Goal: Information Seeking & Learning: Check status

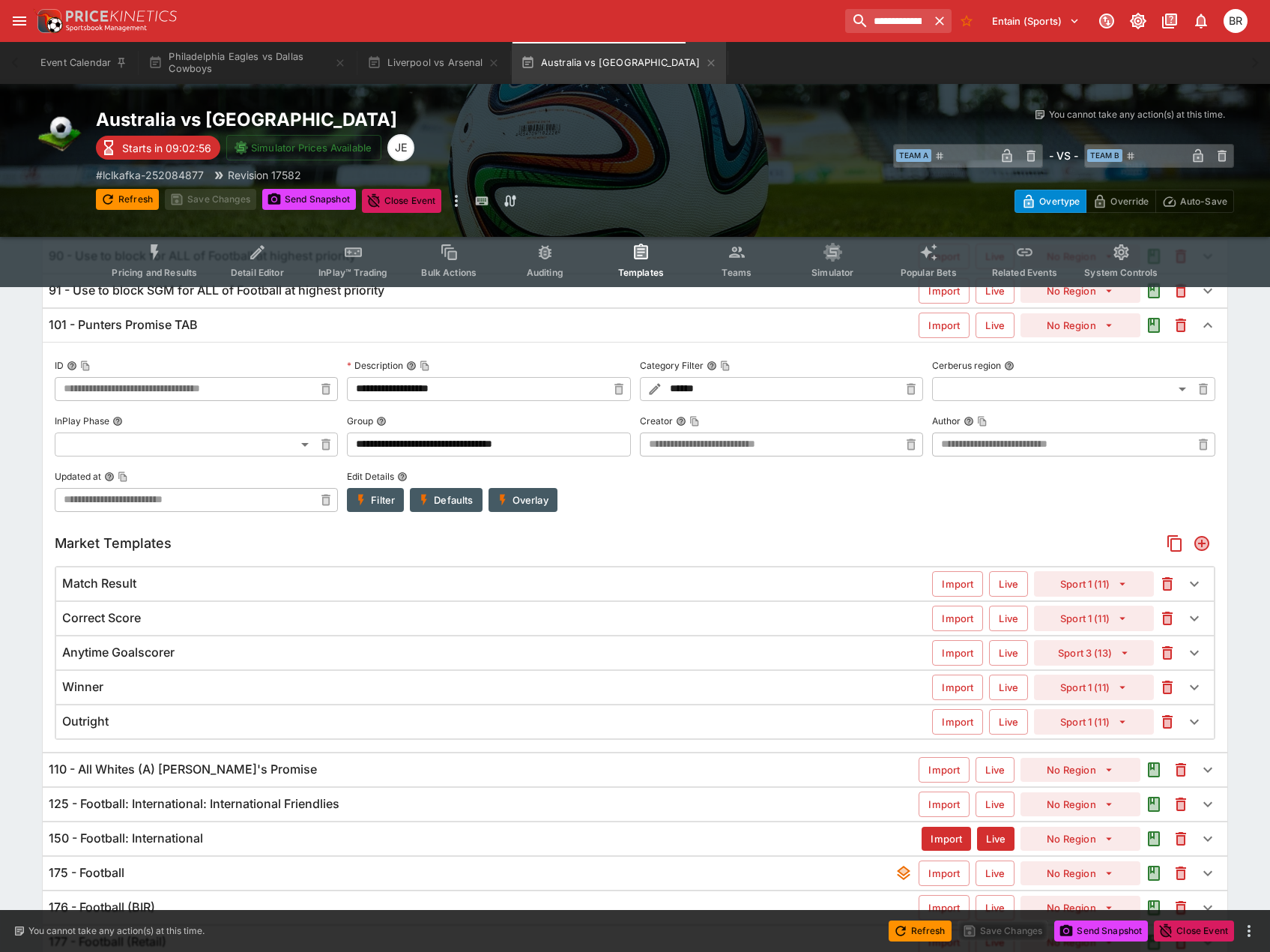
scroll to position [293, 0]
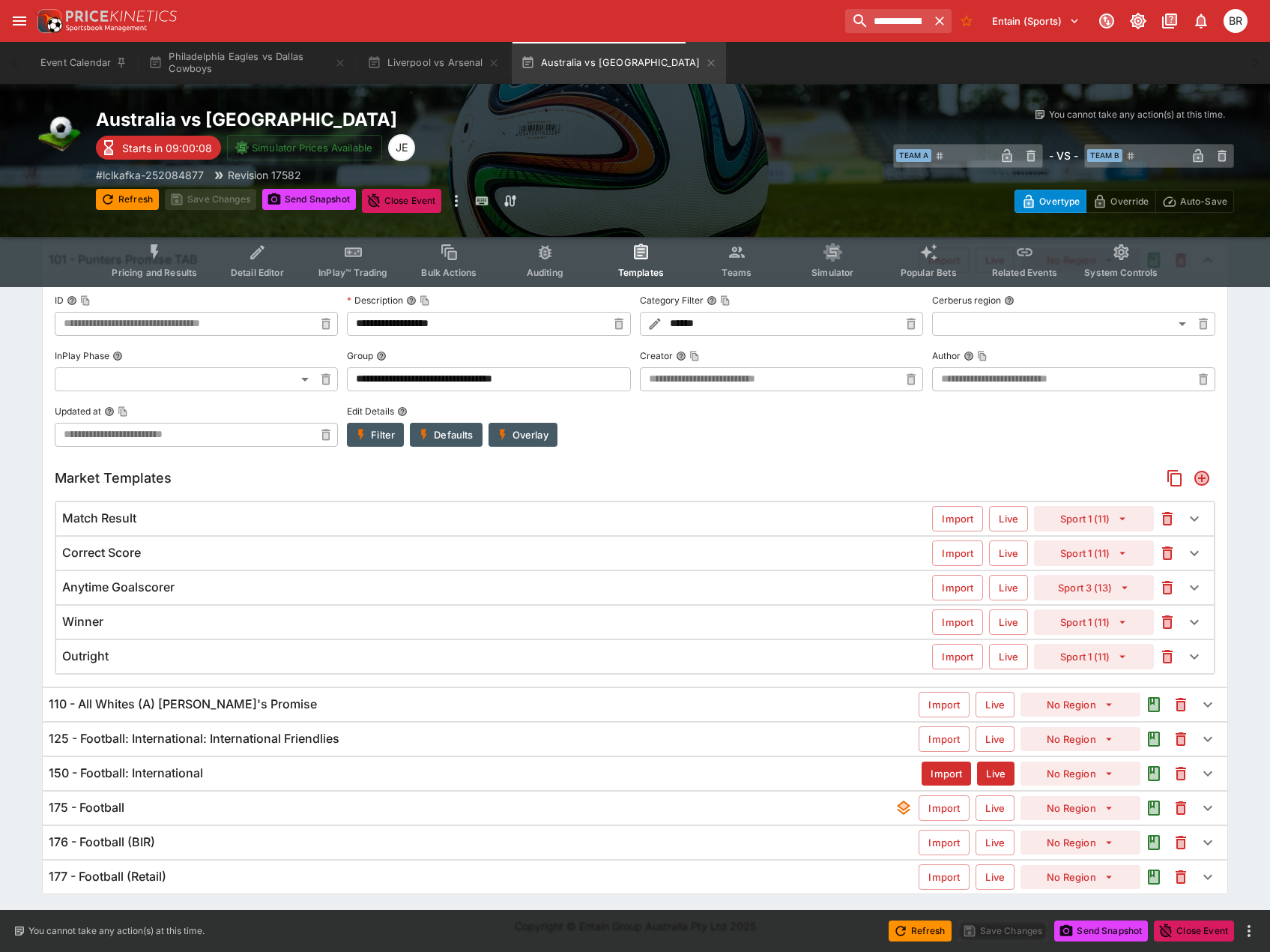
drag, startPoint x: 231, startPoint y: 49, endPoint x: 221, endPoint y: 84, distance: 36.4
click at [231, 49] on button "Philadelphia Eagles vs Dallas Cowboys" at bounding box center [247, 63] width 216 height 42
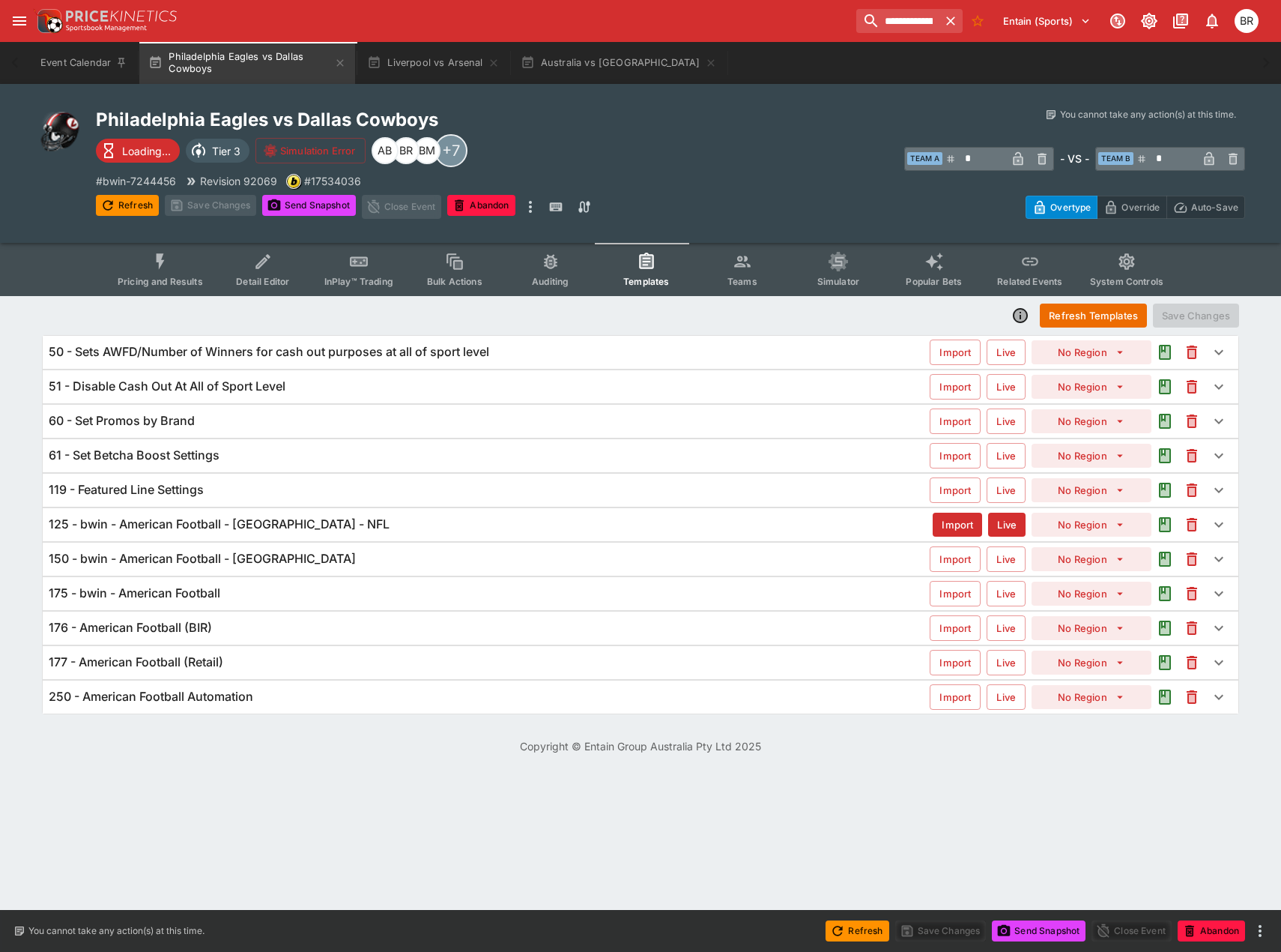
click at [117, 204] on button "Refresh" at bounding box center [127, 205] width 63 height 21
click at [583, 523] on div "125 - bwin - American Football - [GEOGRAPHIC_DATA] - NFL" at bounding box center [490, 523] width 884 height 16
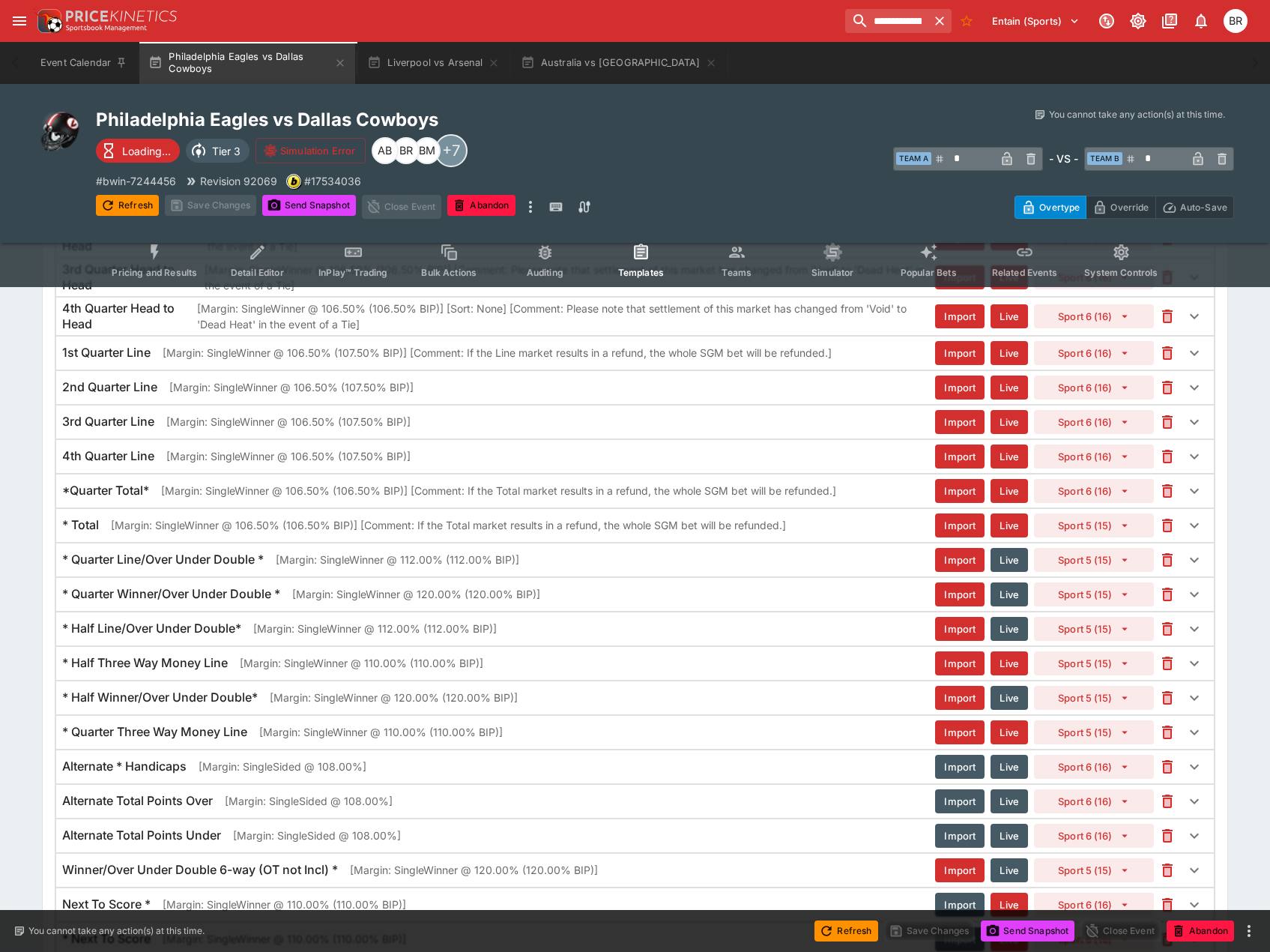
scroll to position [1992, 0]
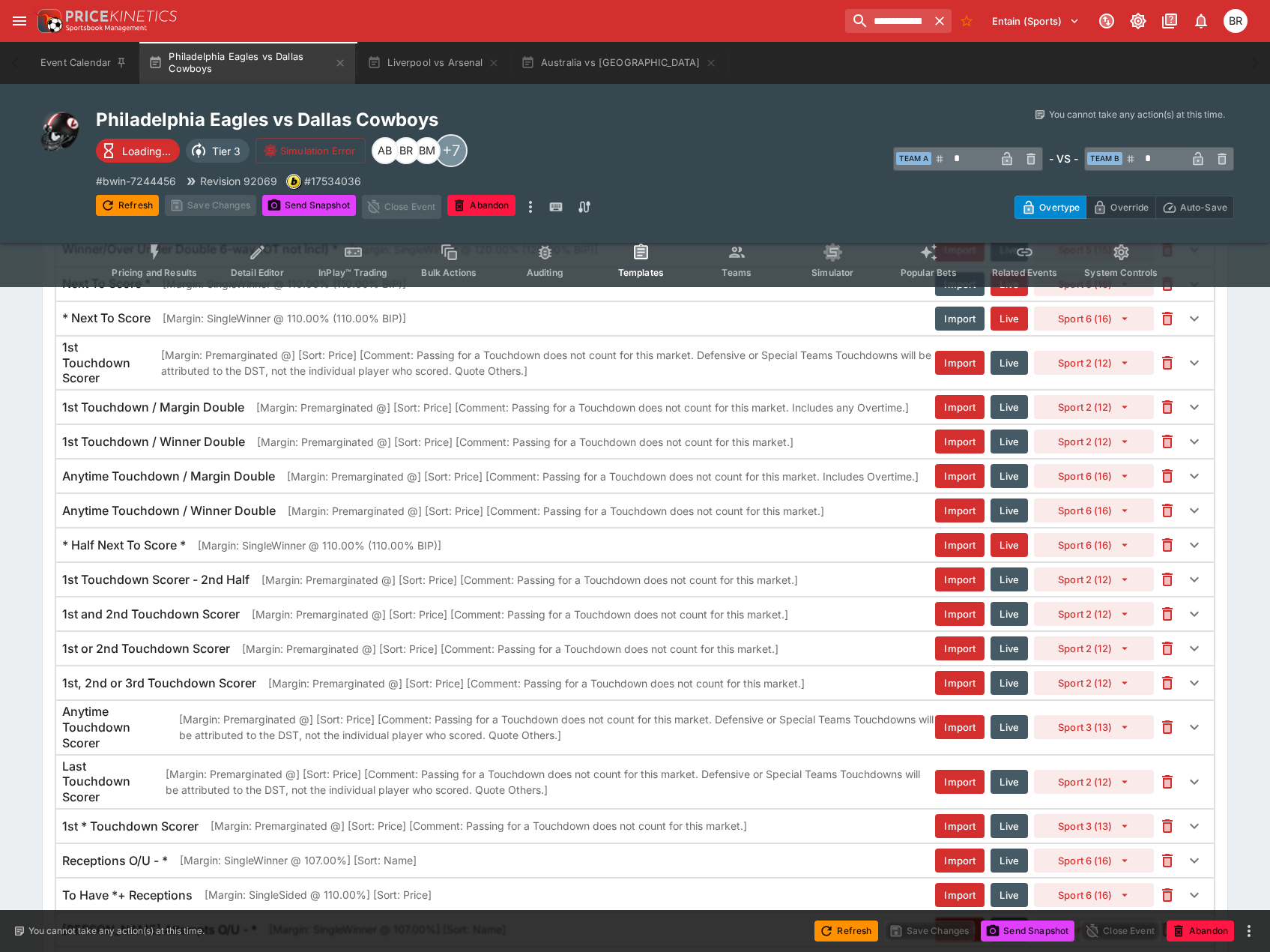
click at [841, 730] on p "[Margin: Premarginated @] [Sort: Price] [Comment: Passing for a Touchdown does …" at bounding box center [556, 727] width 756 height 31
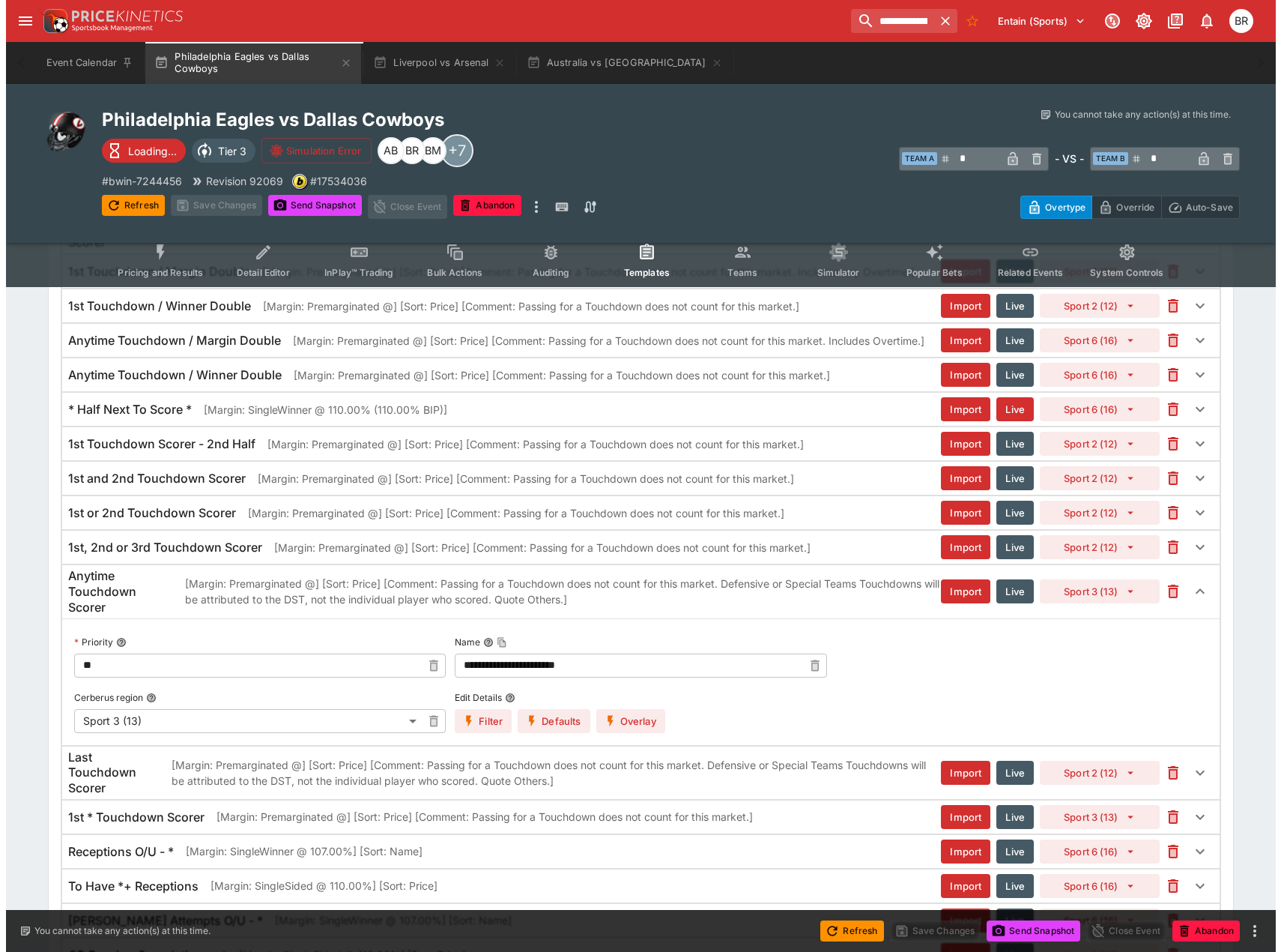
scroll to position [2216, 0]
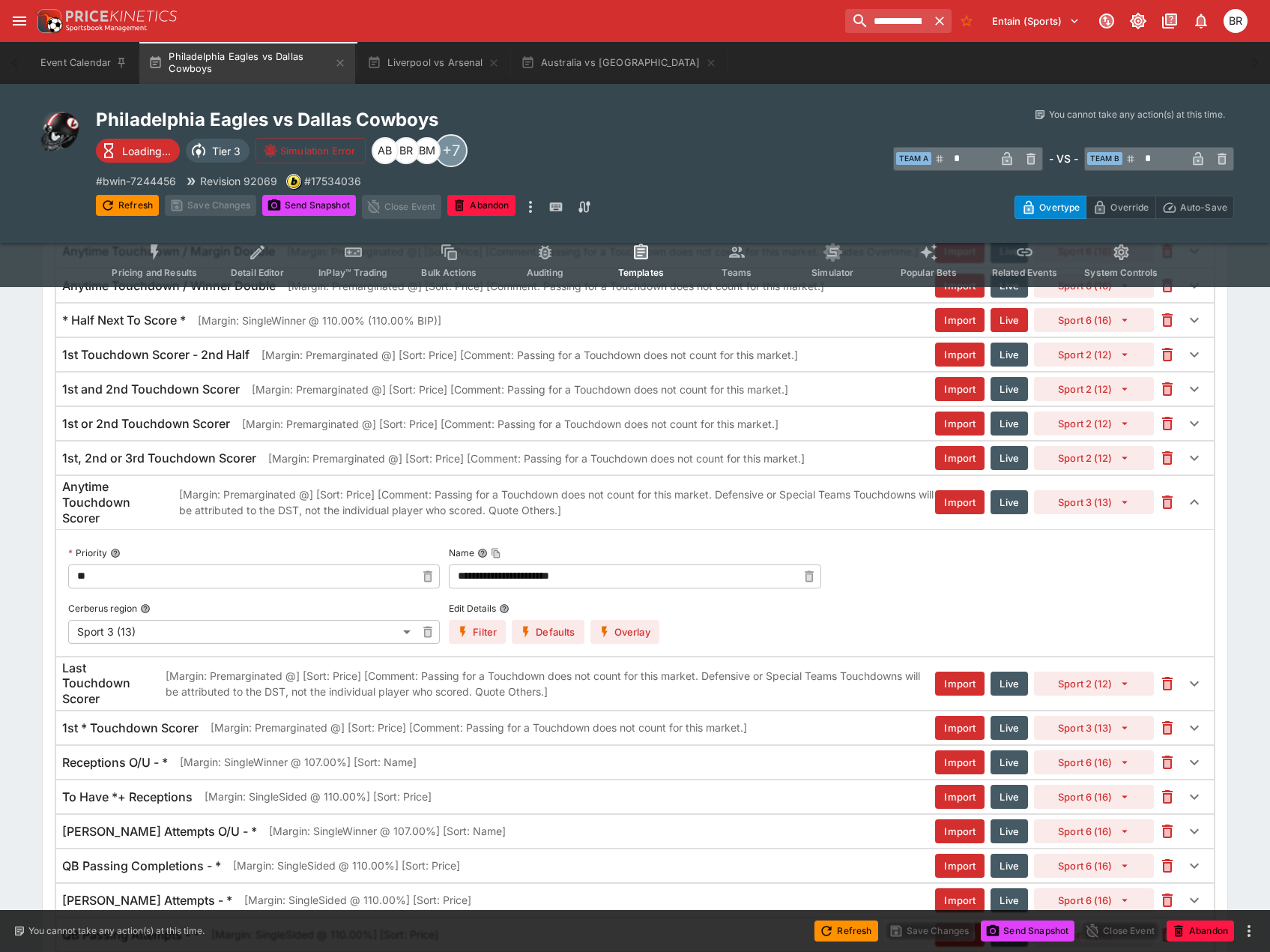
click at [650, 631] on button "Overlay" at bounding box center [624, 631] width 69 height 24
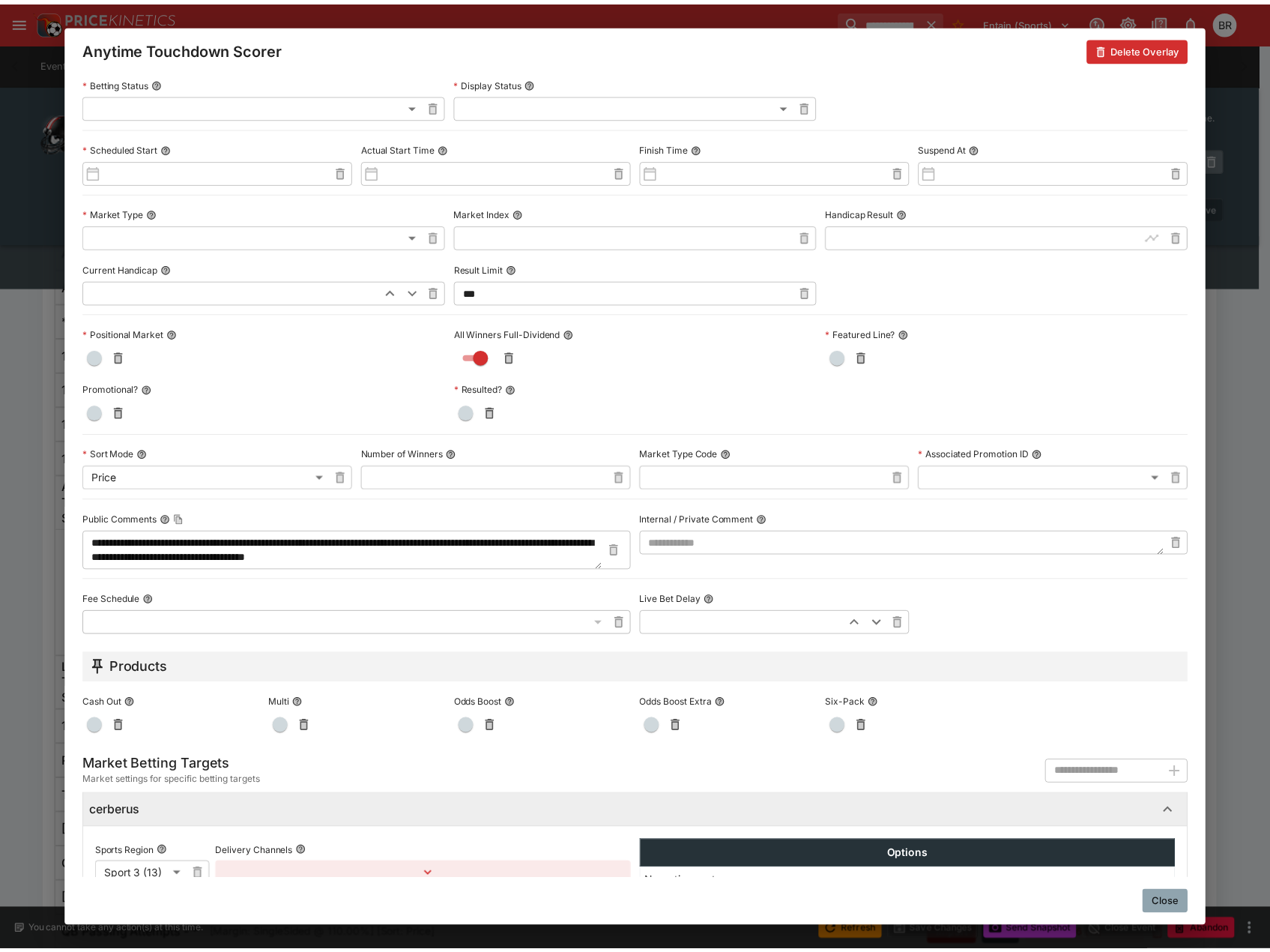
scroll to position [425, 0]
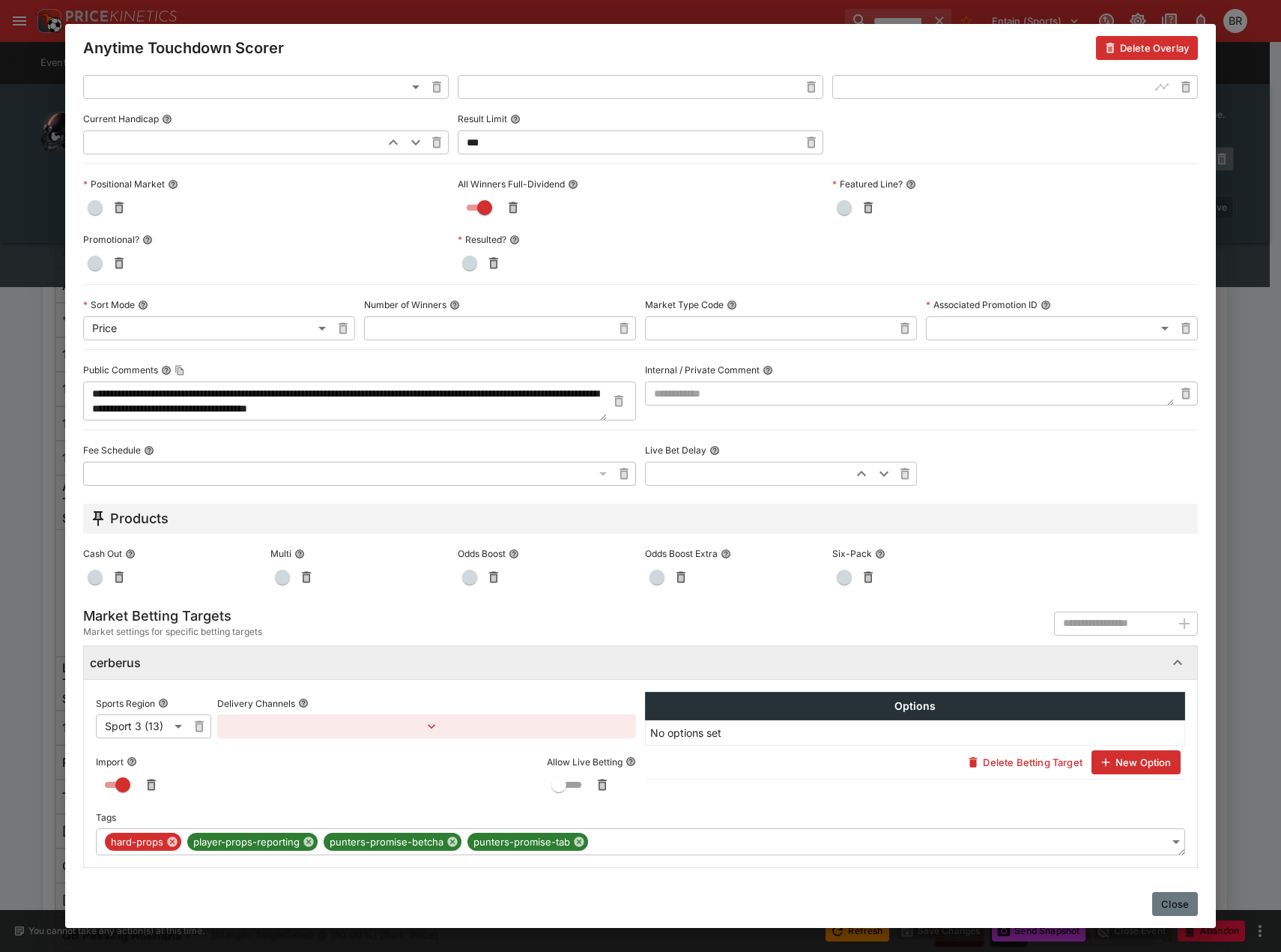
click at [1172, 897] on button "Close" at bounding box center [1176, 903] width 46 height 24
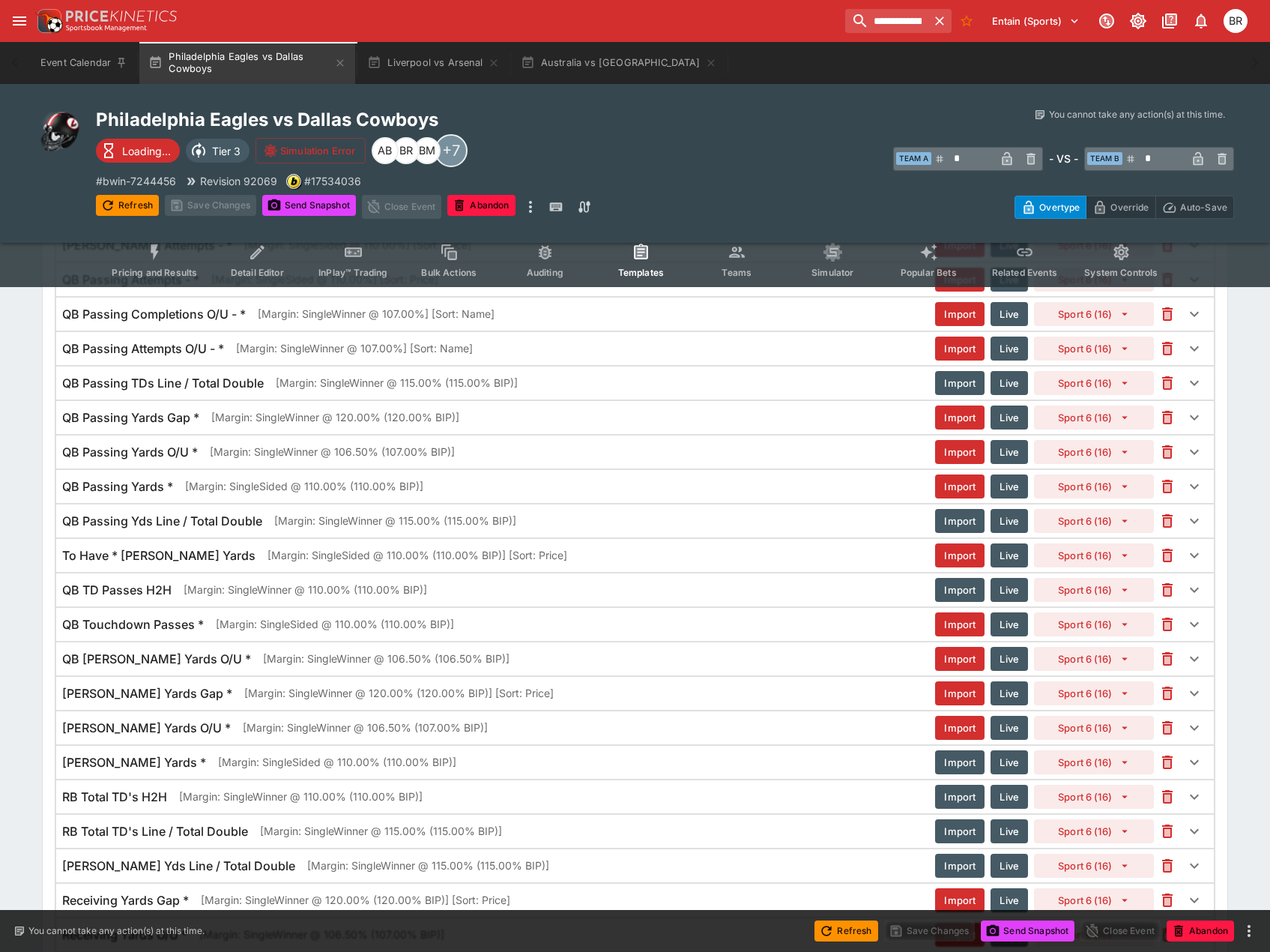
scroll to position [2891, 0]
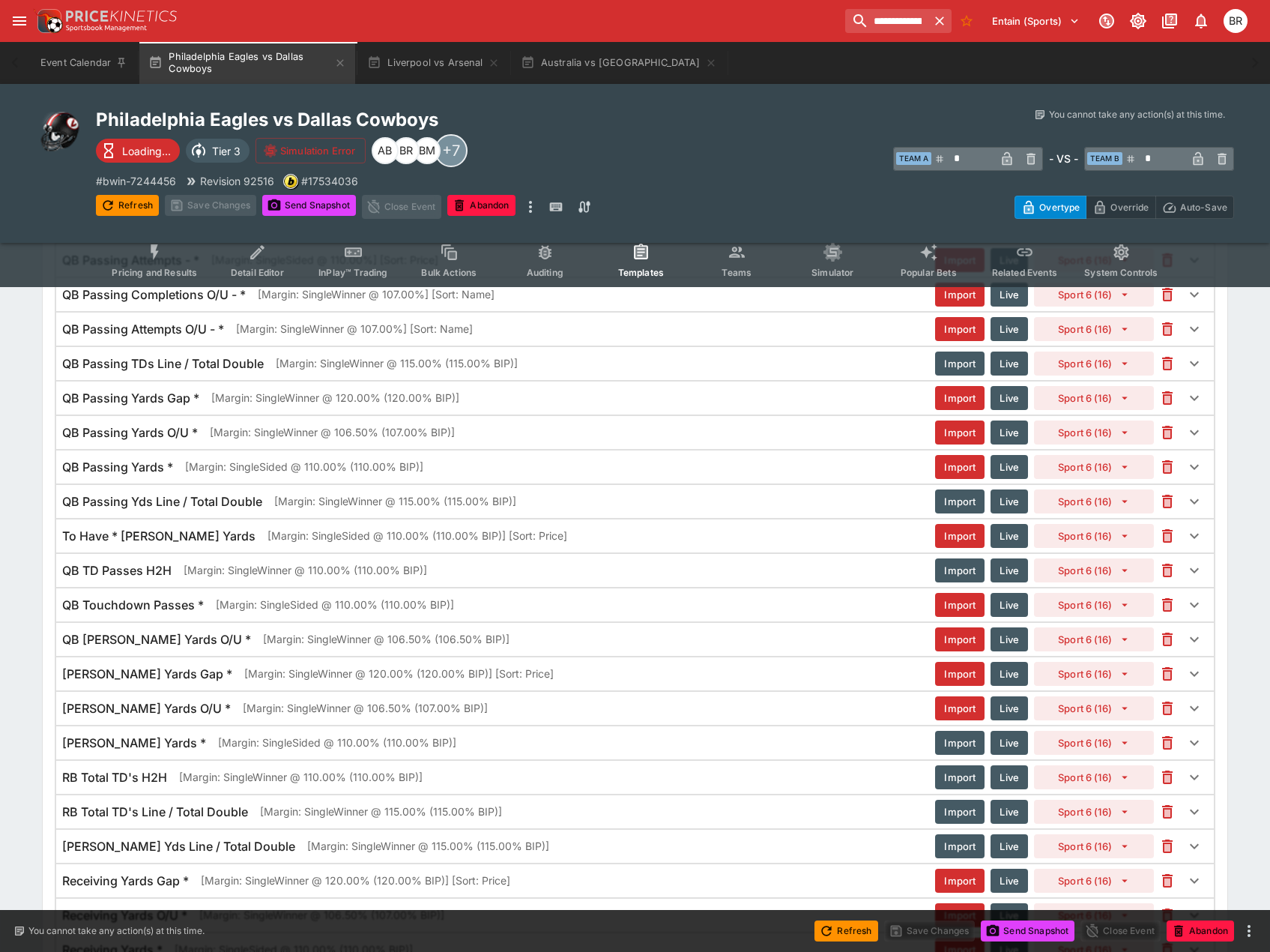
click at [151, 269] on span "Pricing and Results" at bounding box center [154, 272] width 85 height 11
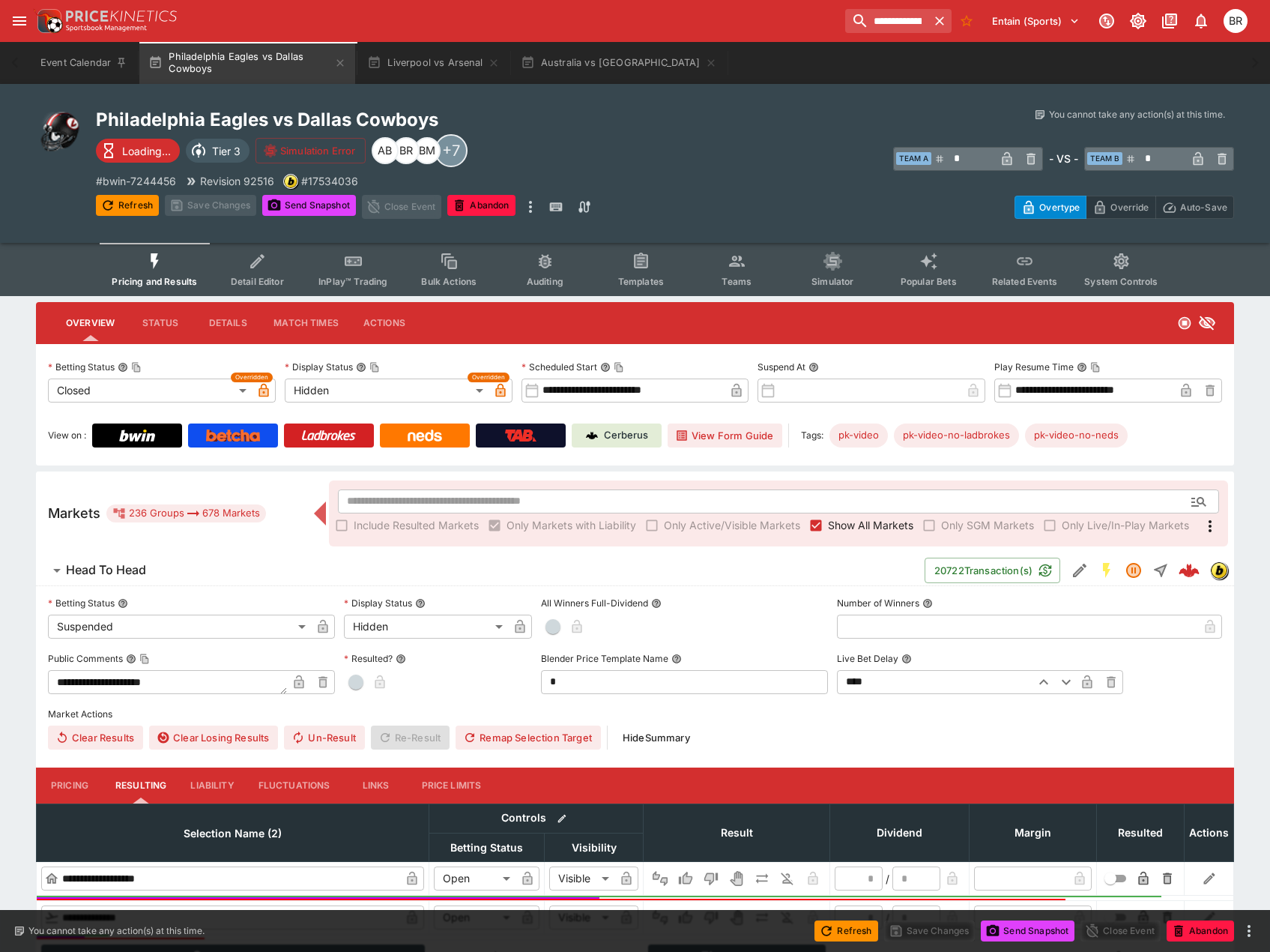
click at [696, 487] on div "​ Include Resulted Markets Only Markets with Liability Only Active/Visible Mark…" at bounding box center [778, 513] width 899 height 66
click at [698, 498] on input "text" at bounding box center [754, 501] width 833 height 24
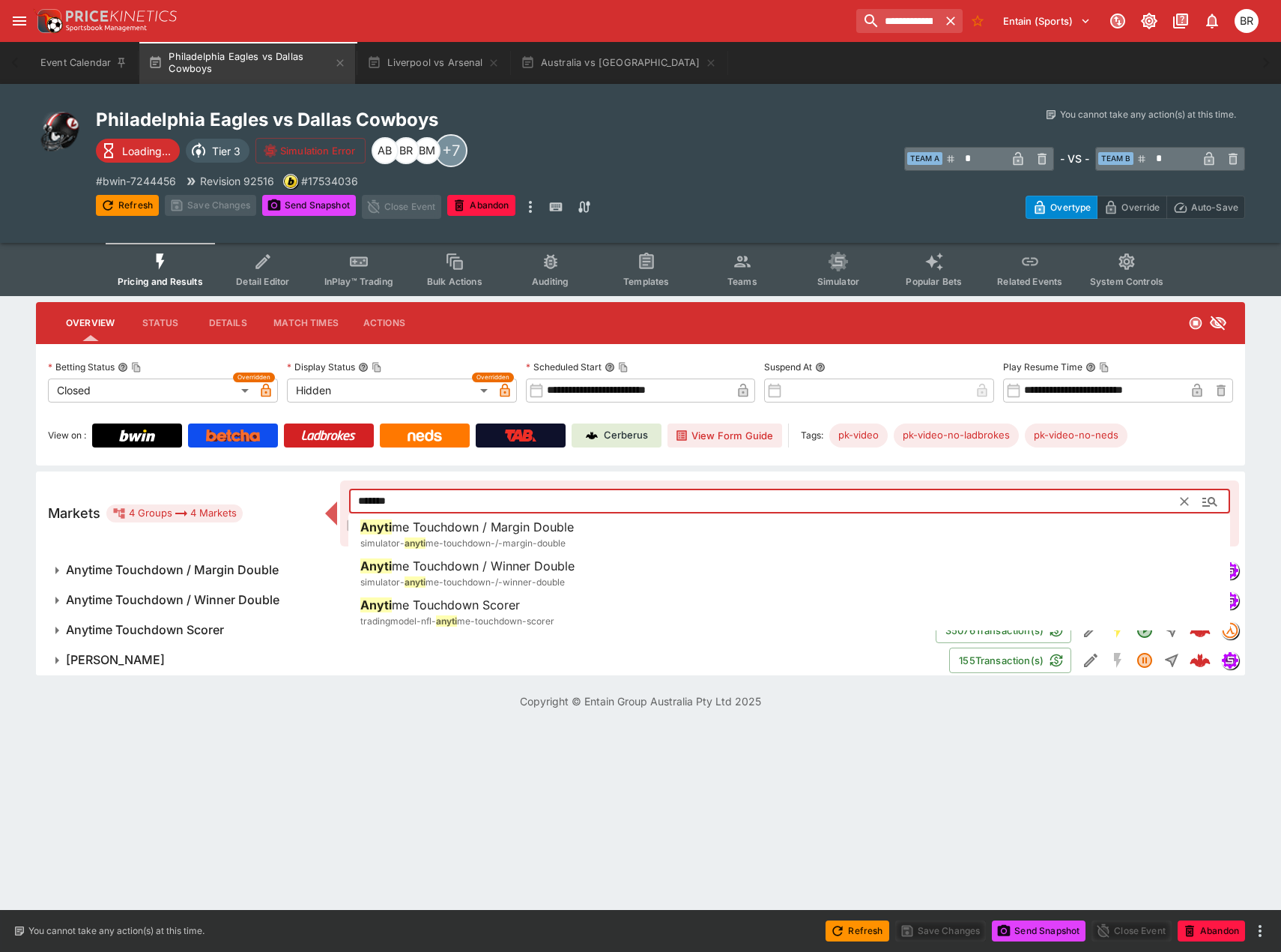
type input "*******"
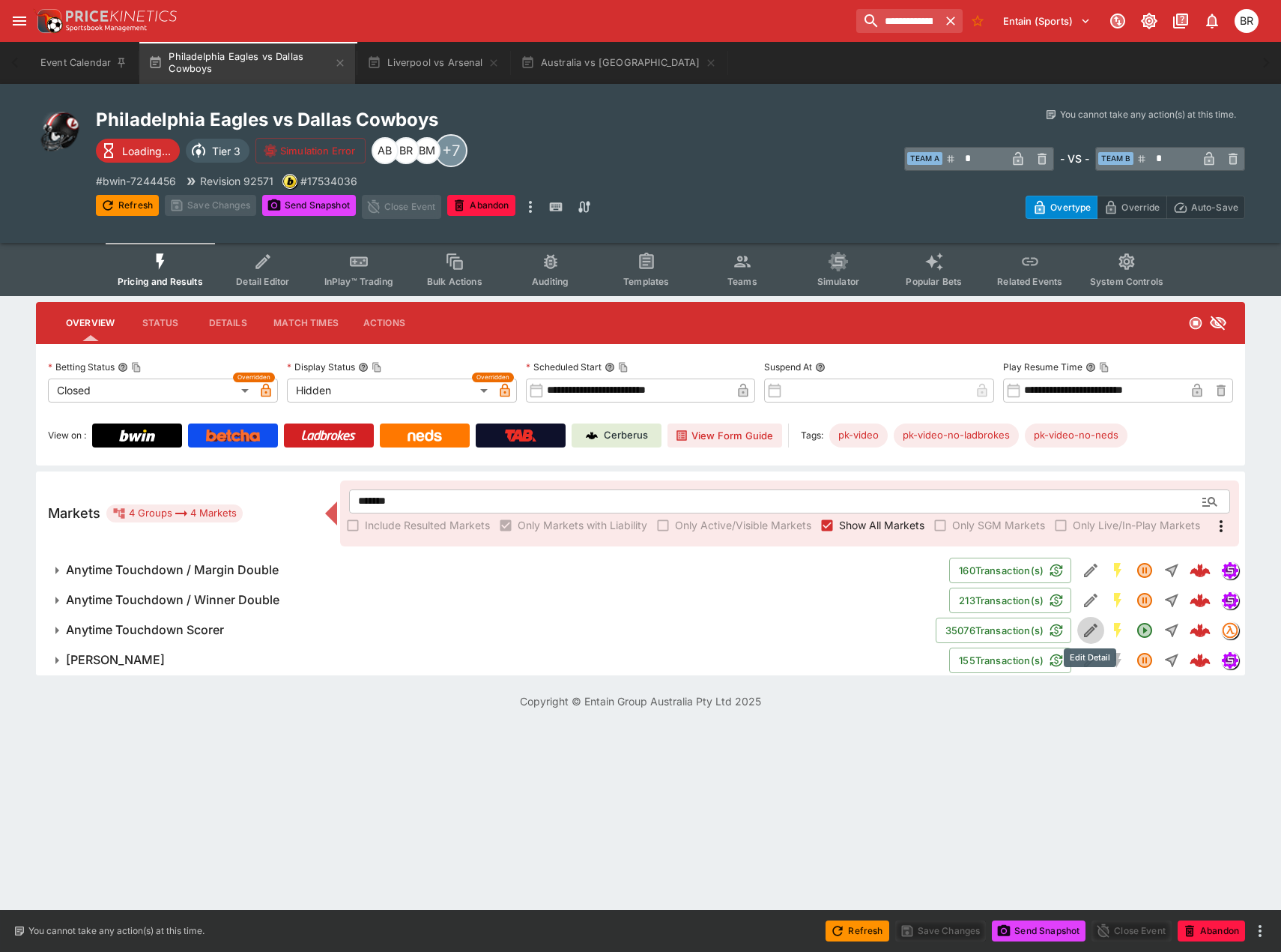
click at [1079, 630] on button "Edit Detail" at bounding box center [1090, 629] width 27 height 27
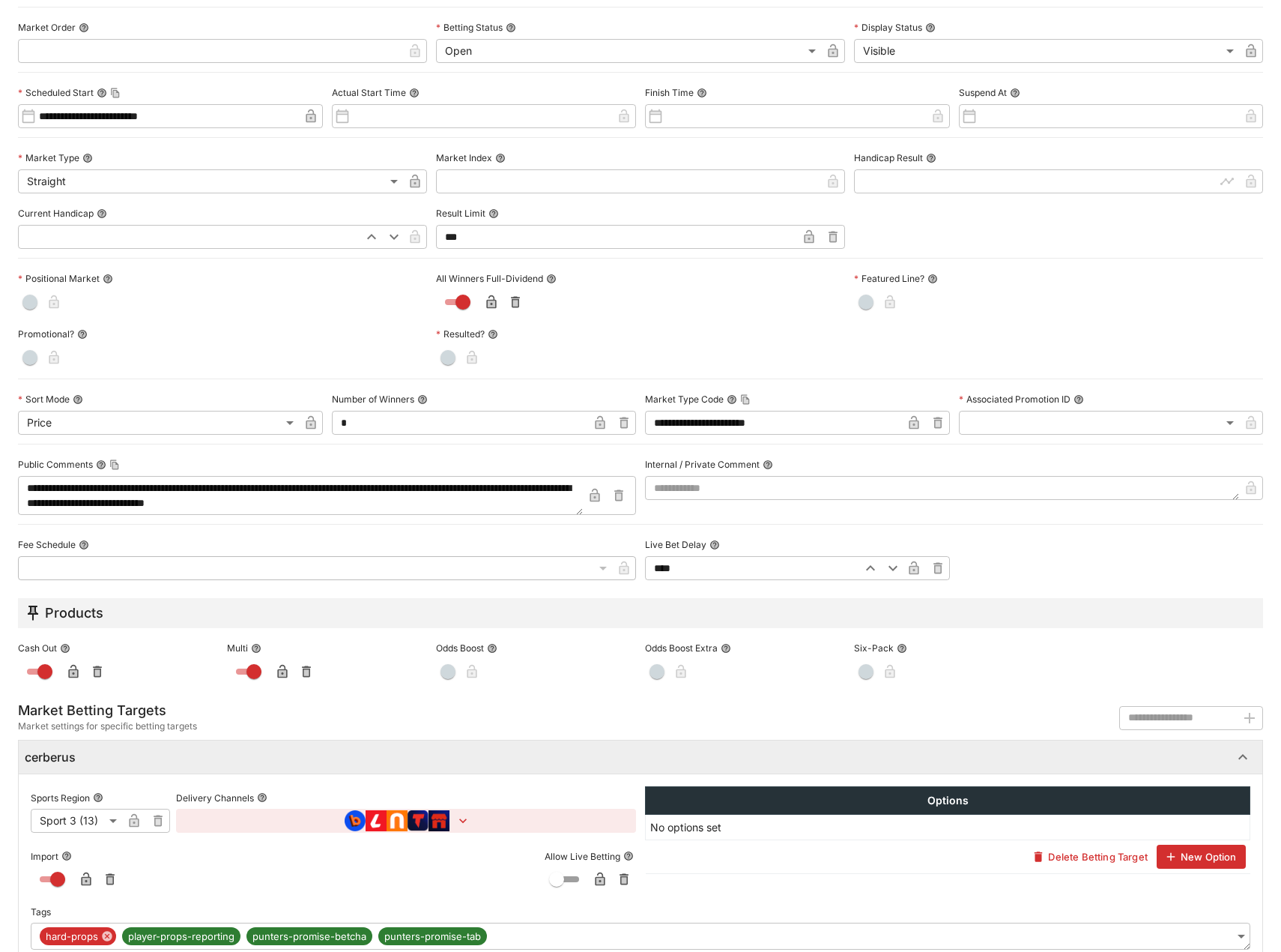
scroll to position [323, 0]
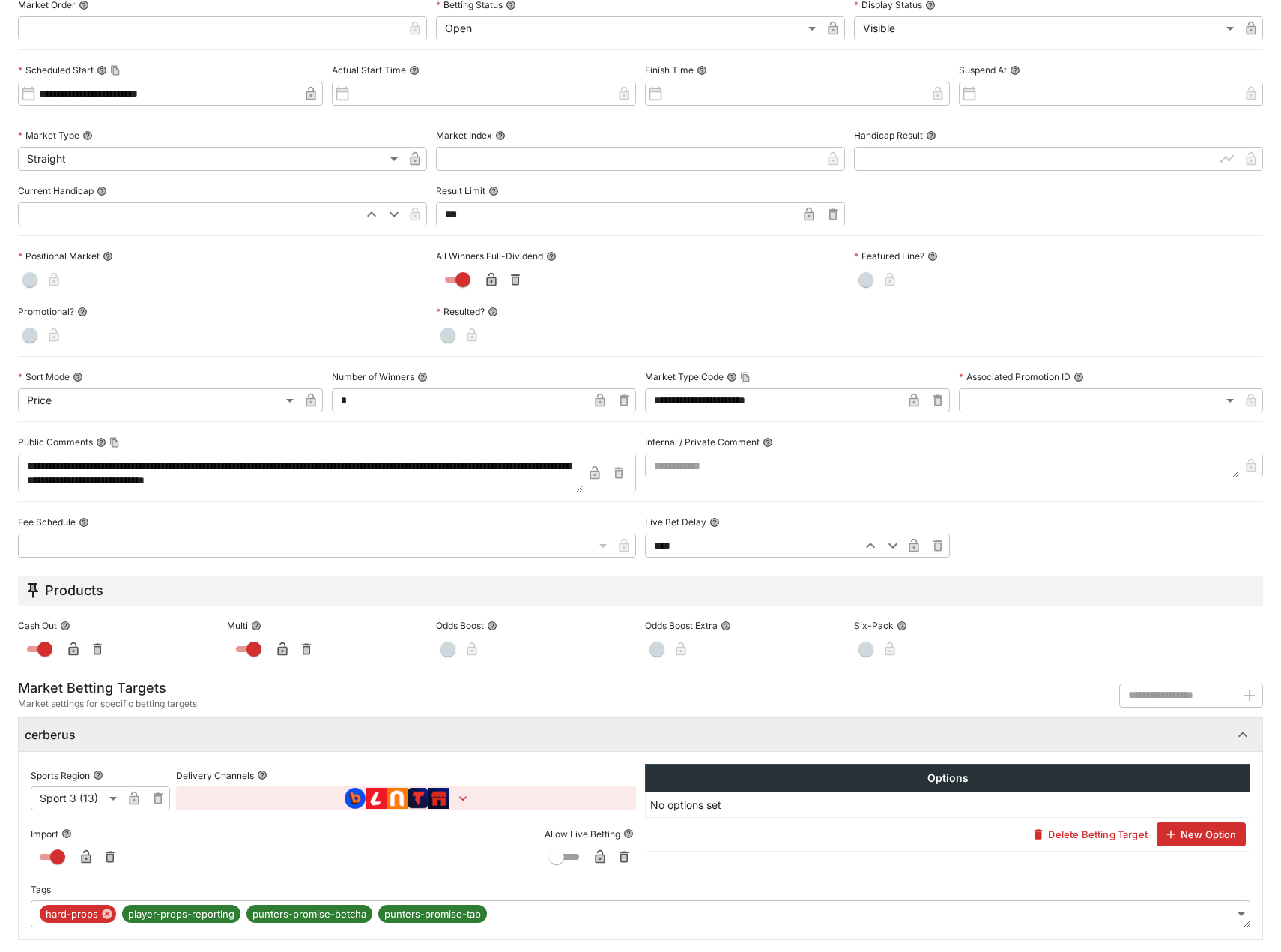
click at [1223, 727] on body "**********" at bounding box center [640, 363] width 1281 height 727
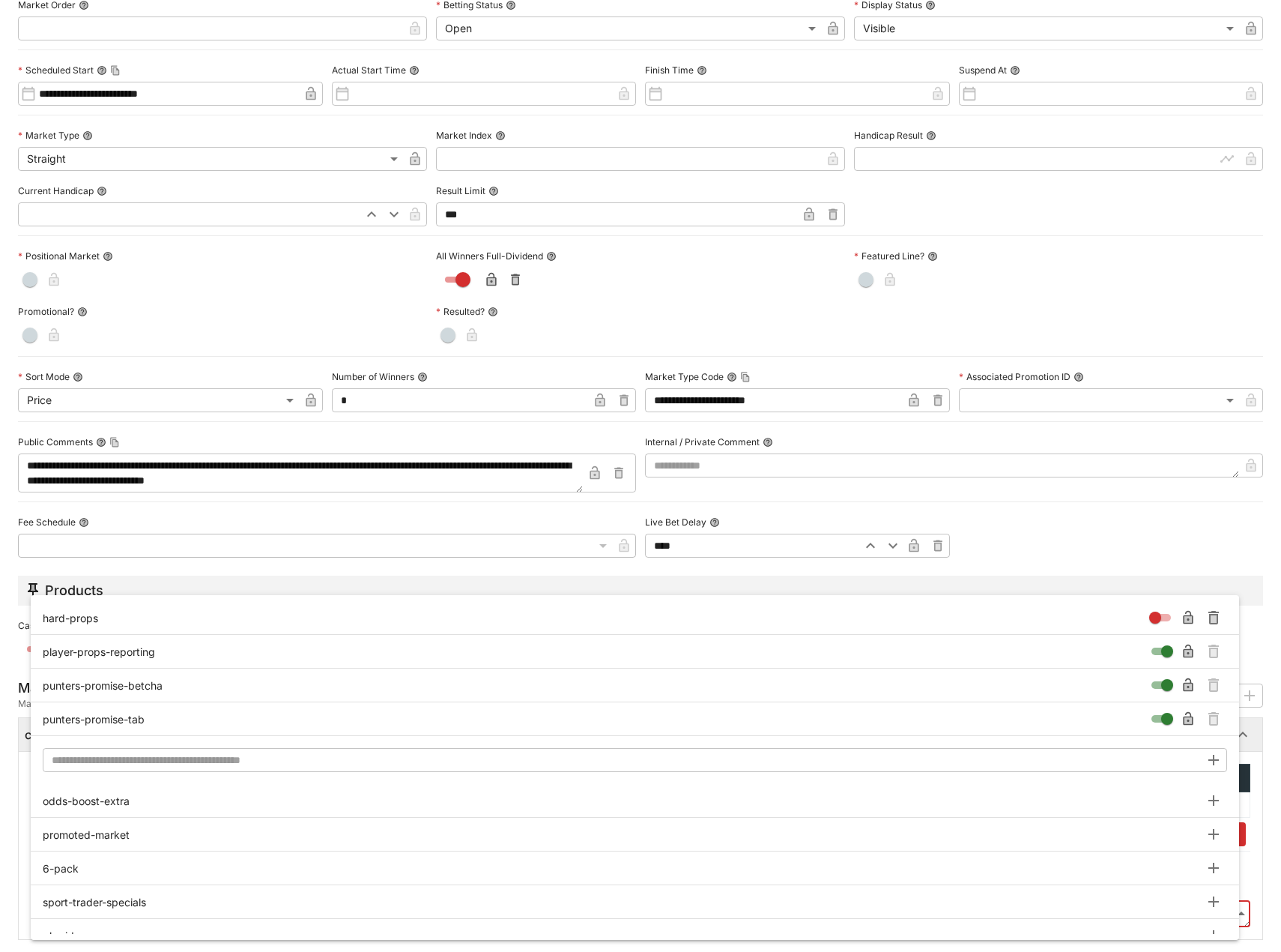
type input "**"
click at [423, 106] on div at bounding box center [640, 476] width 1281 height 952
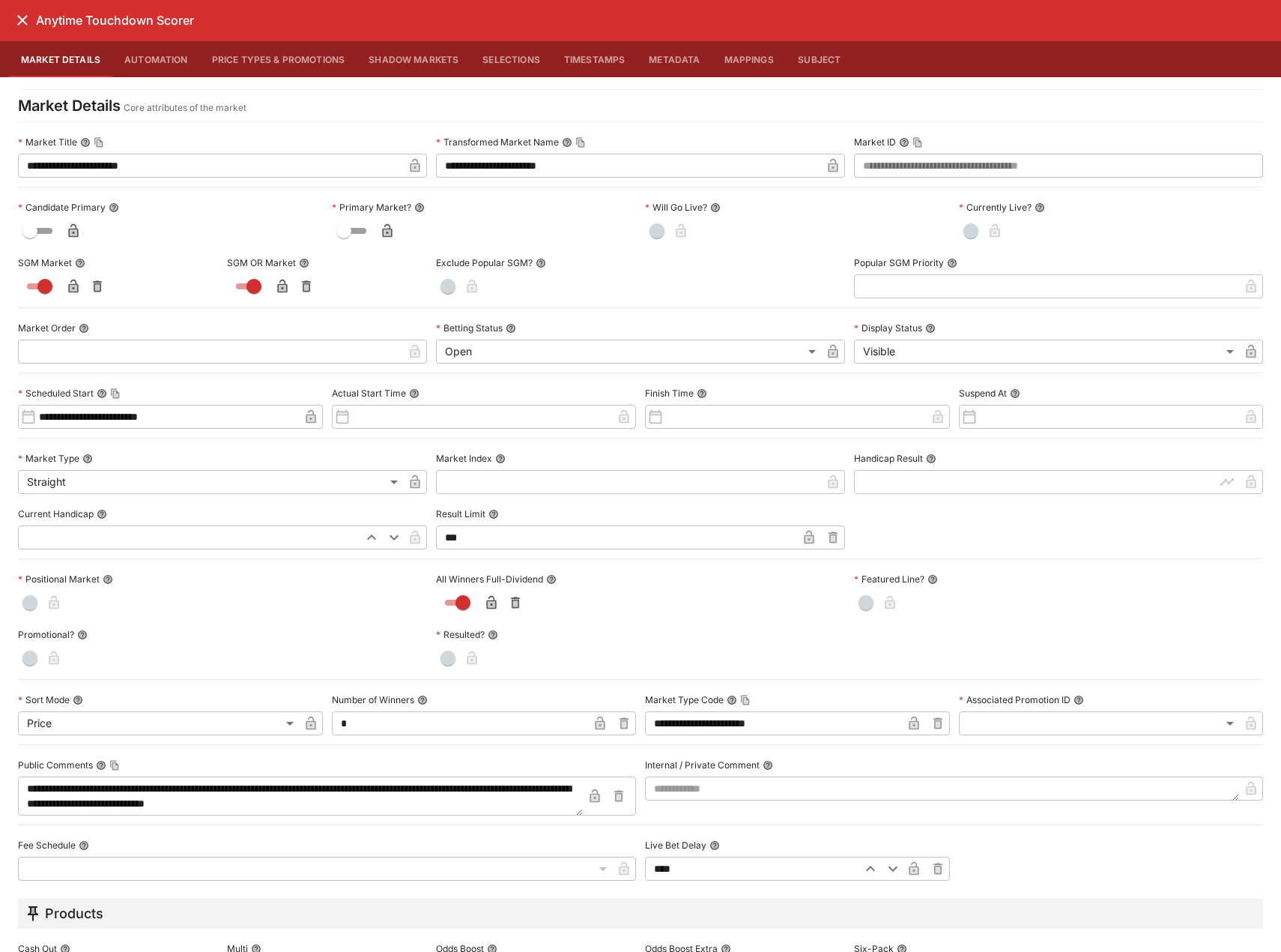
scroll to position [0, 0]
click at [31, 19] on icon "close" at bounding box center [23, 21] width 18 height 18
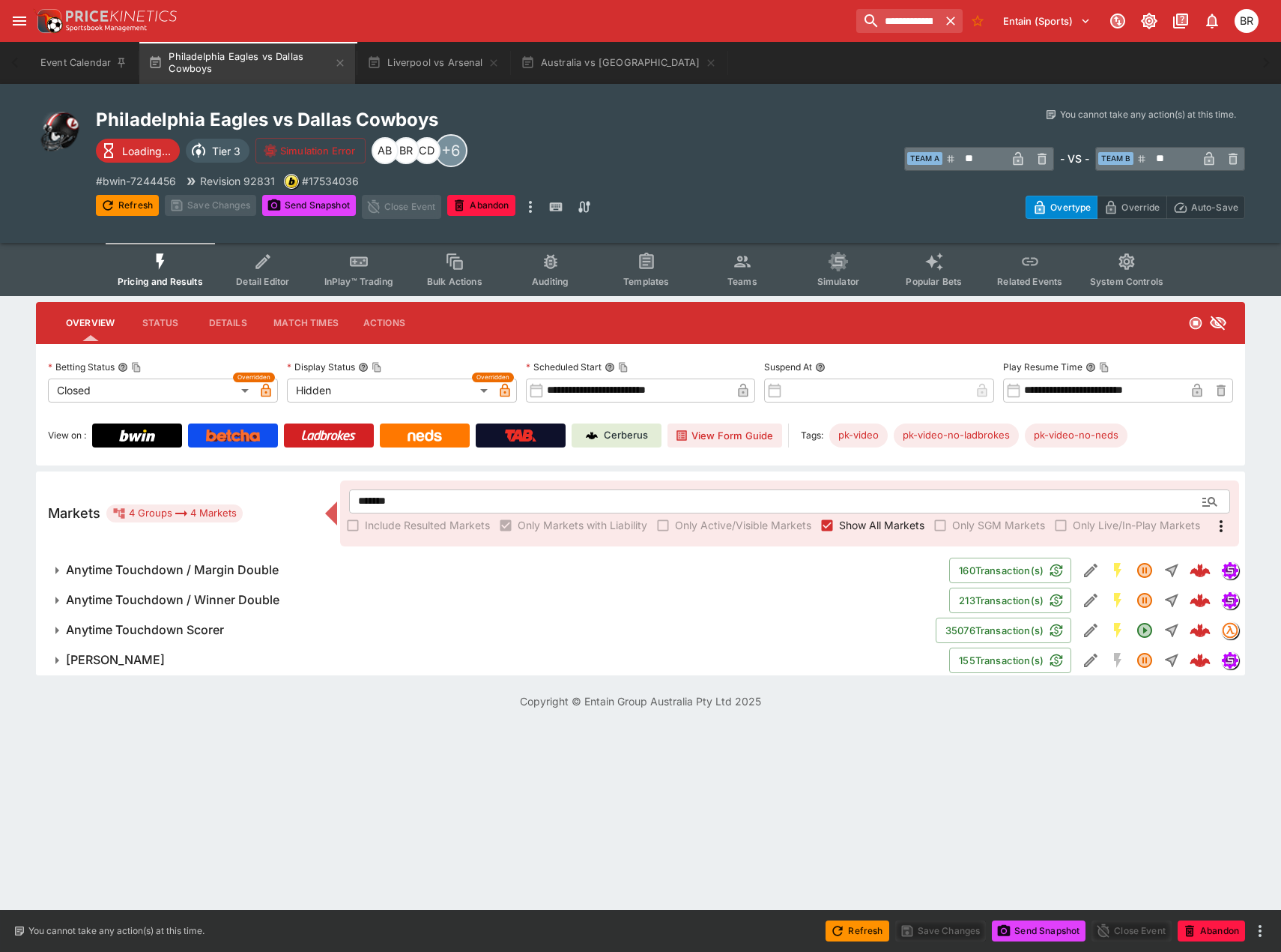
type input "**"
